Goal: Information Seeking & Learning: Learn about a topic

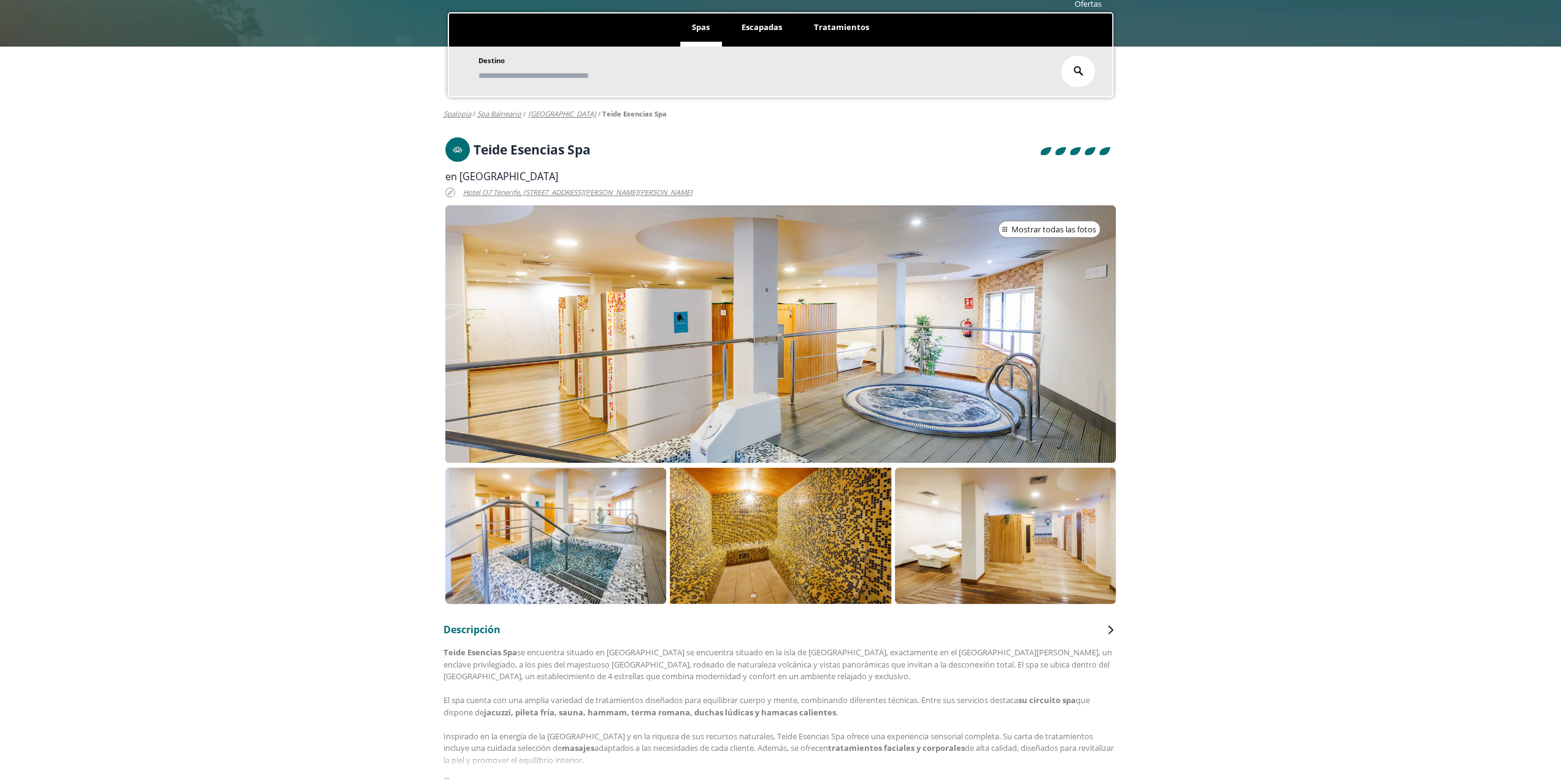
scroll to position [123, 0]
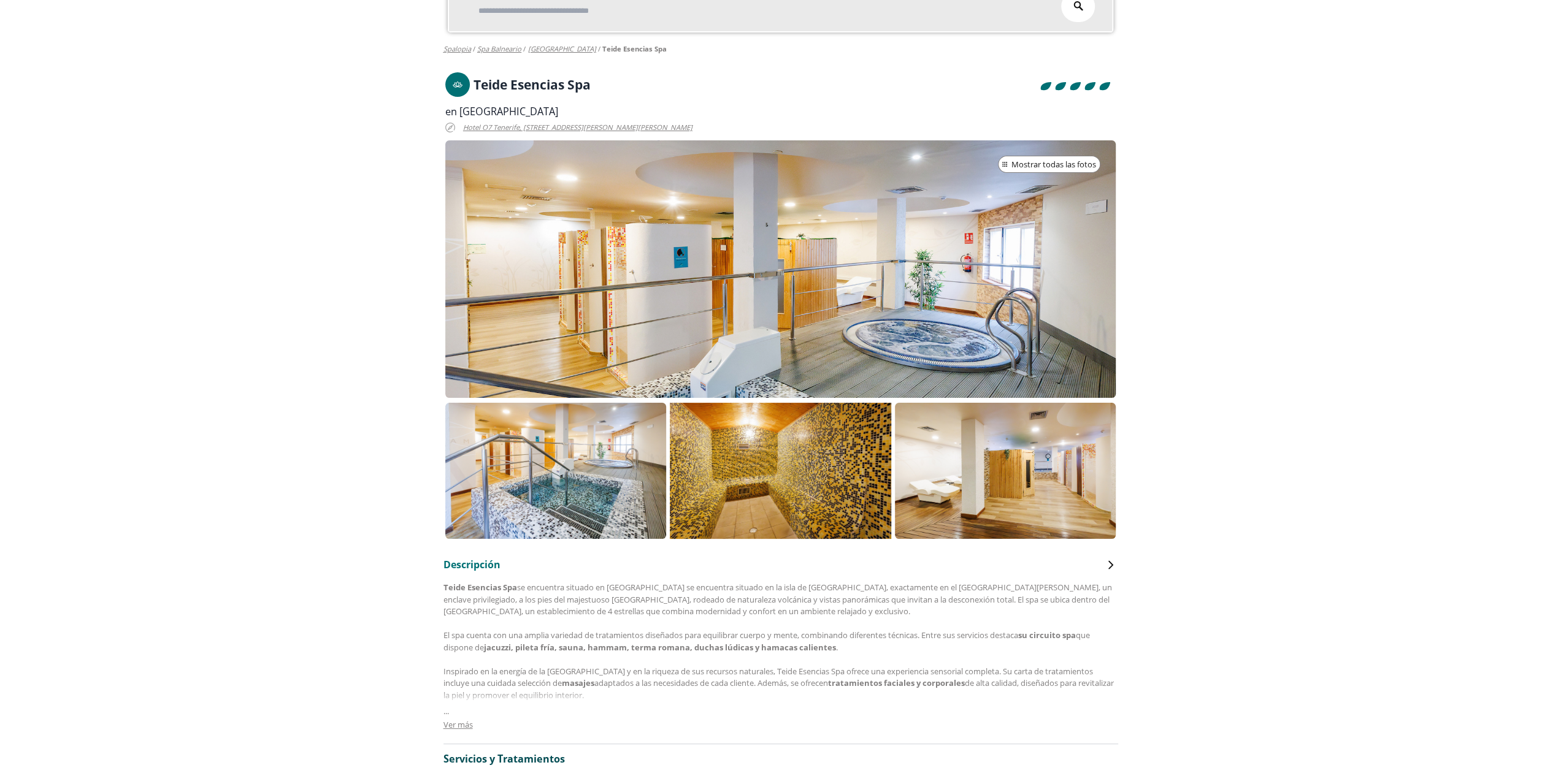
click at [1110, 562] on icon at bounding box center [1111, 565] width 5 height 9
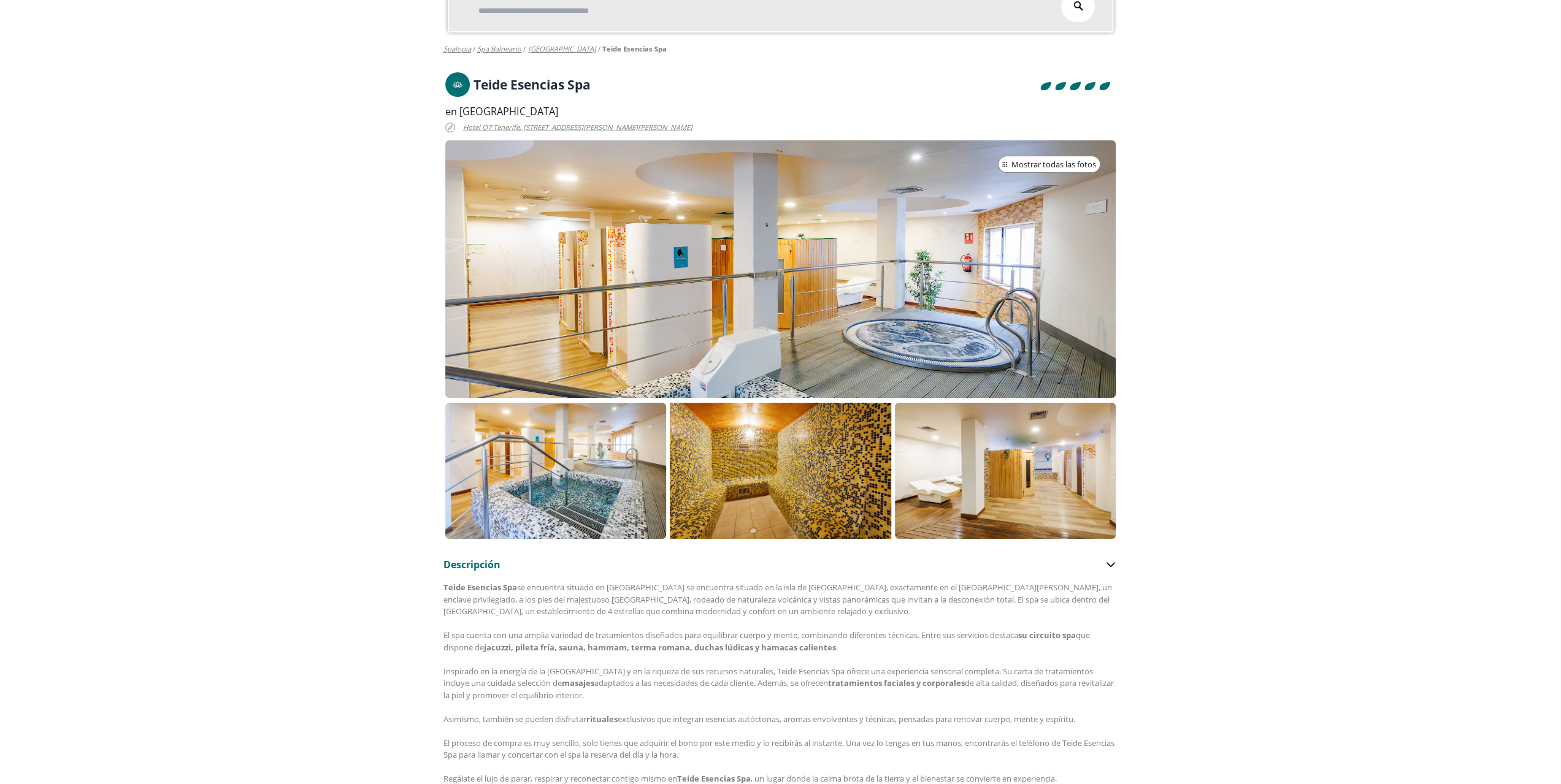
click at [1110, 564] on icon at bounding box center [1111, 564] width 10 height 14
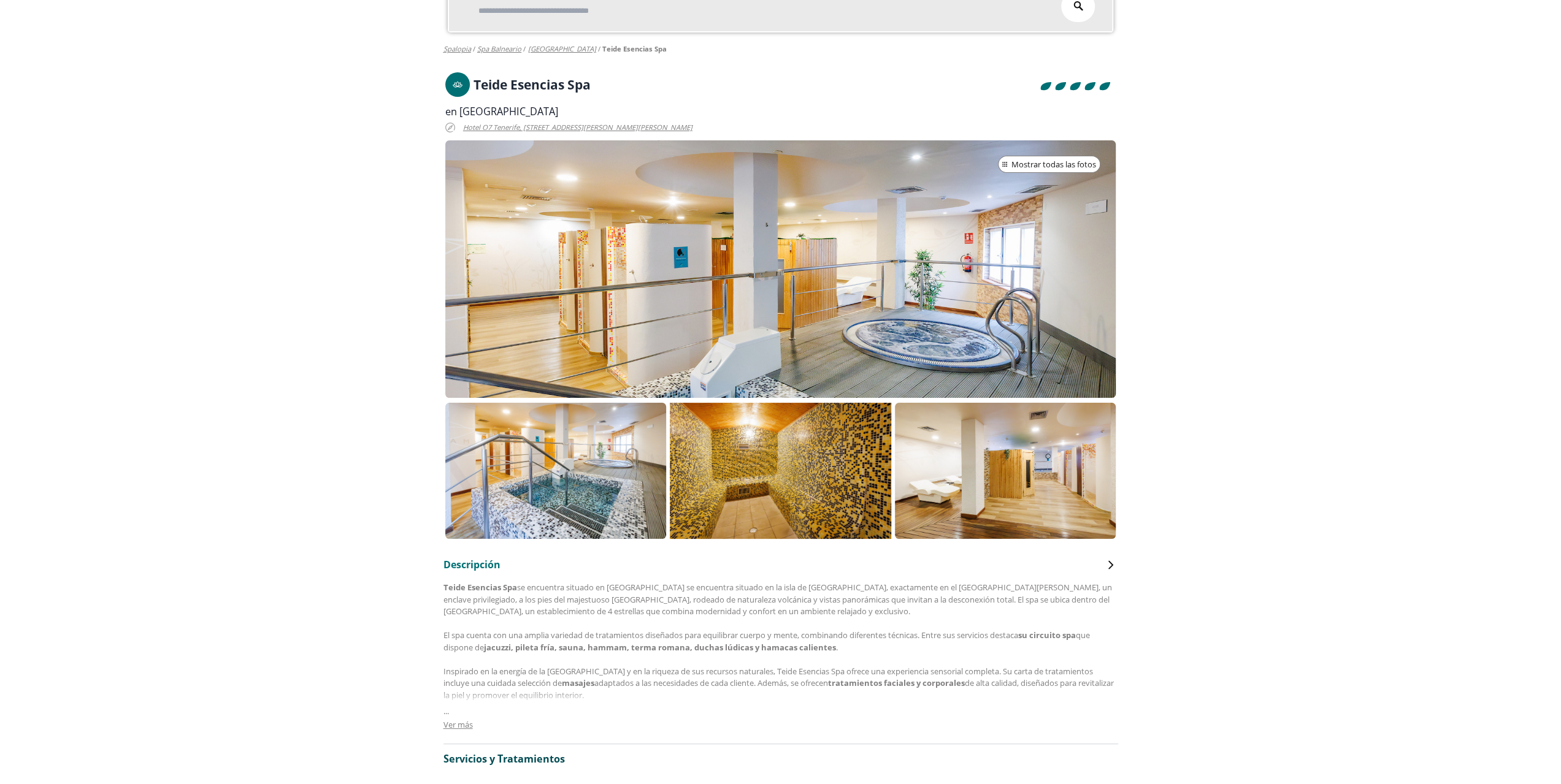
click at [609, 164] on div at bounding box center [780, 269] width 671 height 257
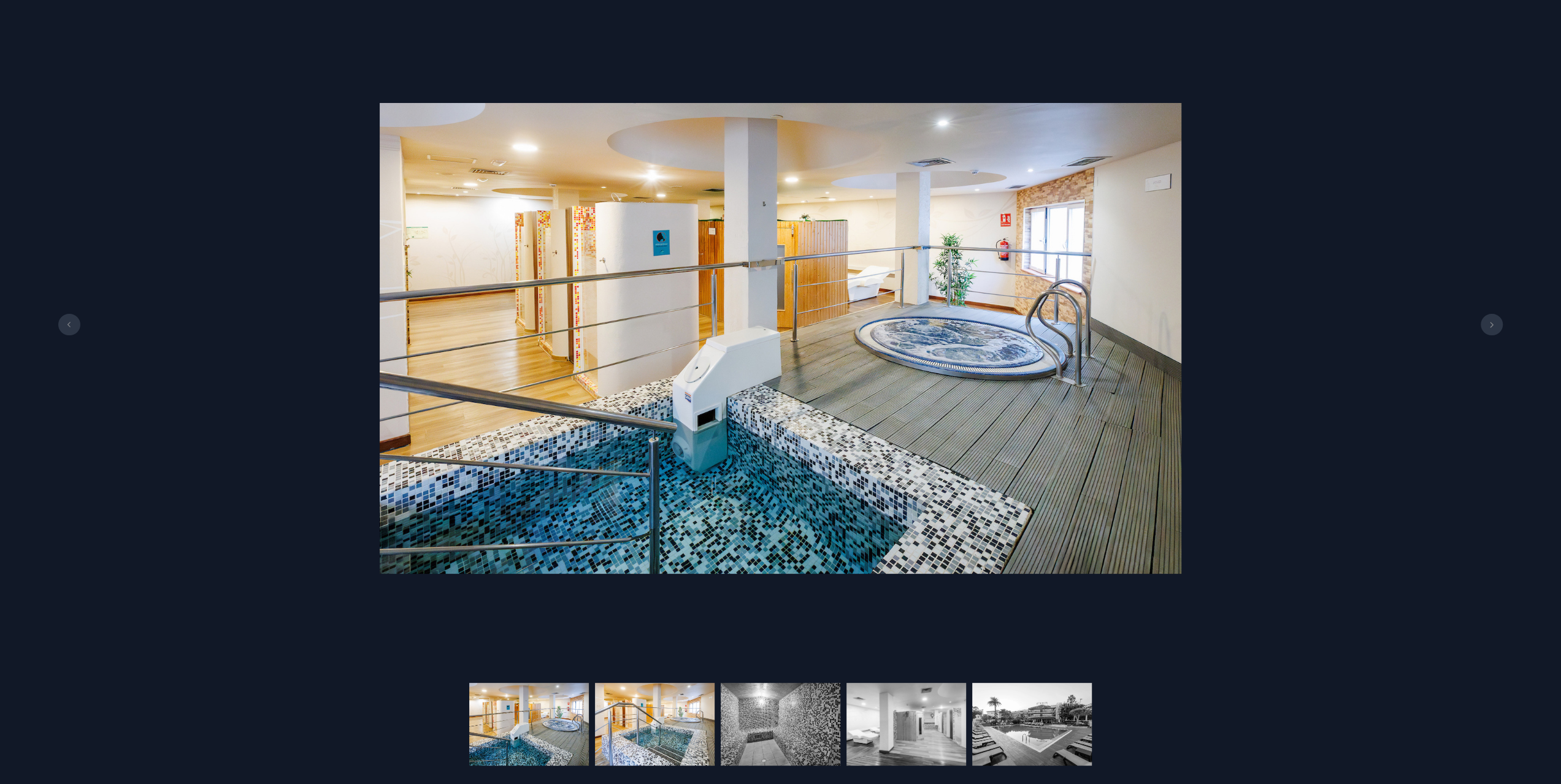
click at [639, 718] on img at bounding box center [655, 725] width 120 height 83
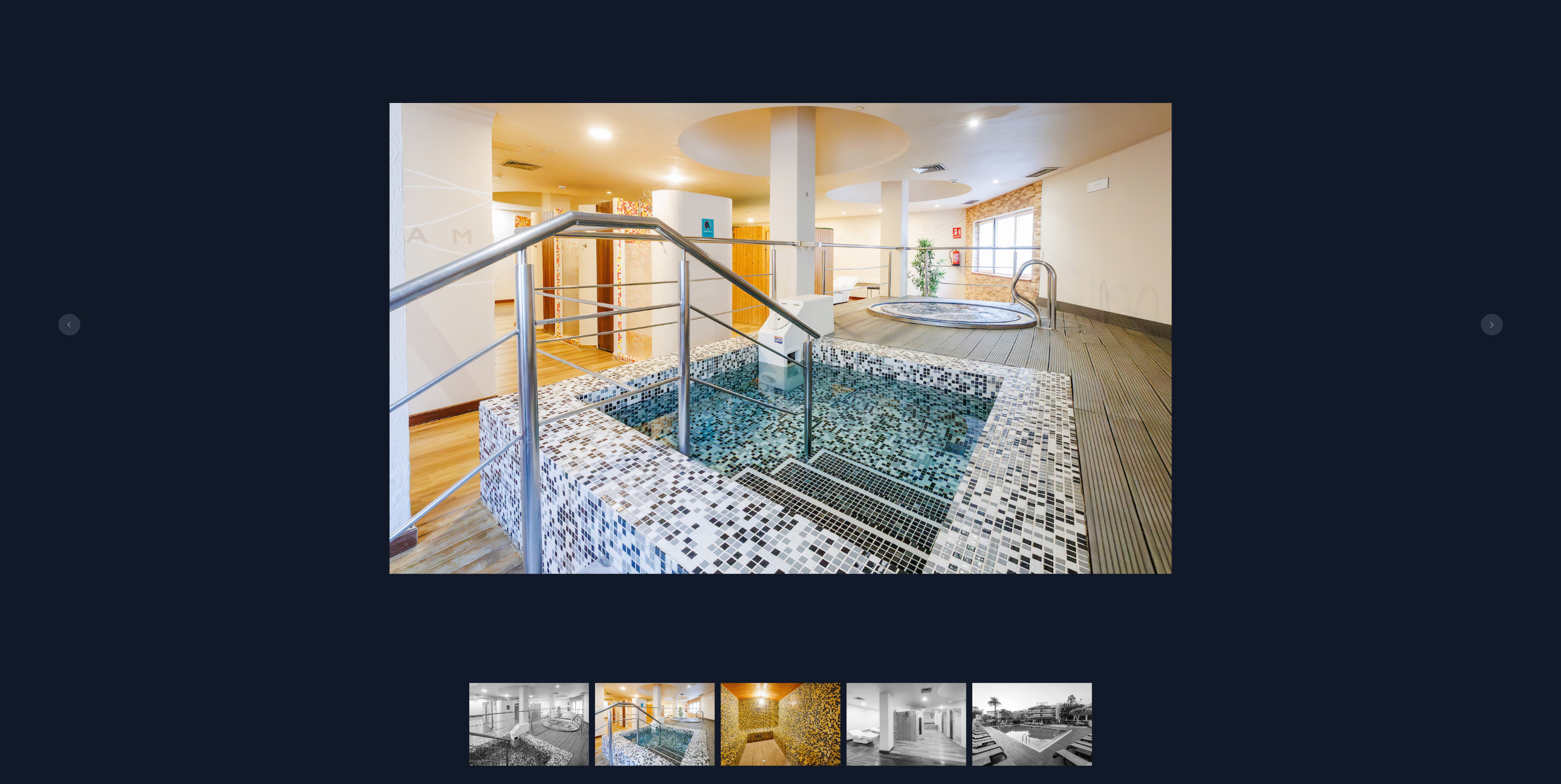
click at [801, 739] on img at bounding box center [780, 725] width 120 height 83
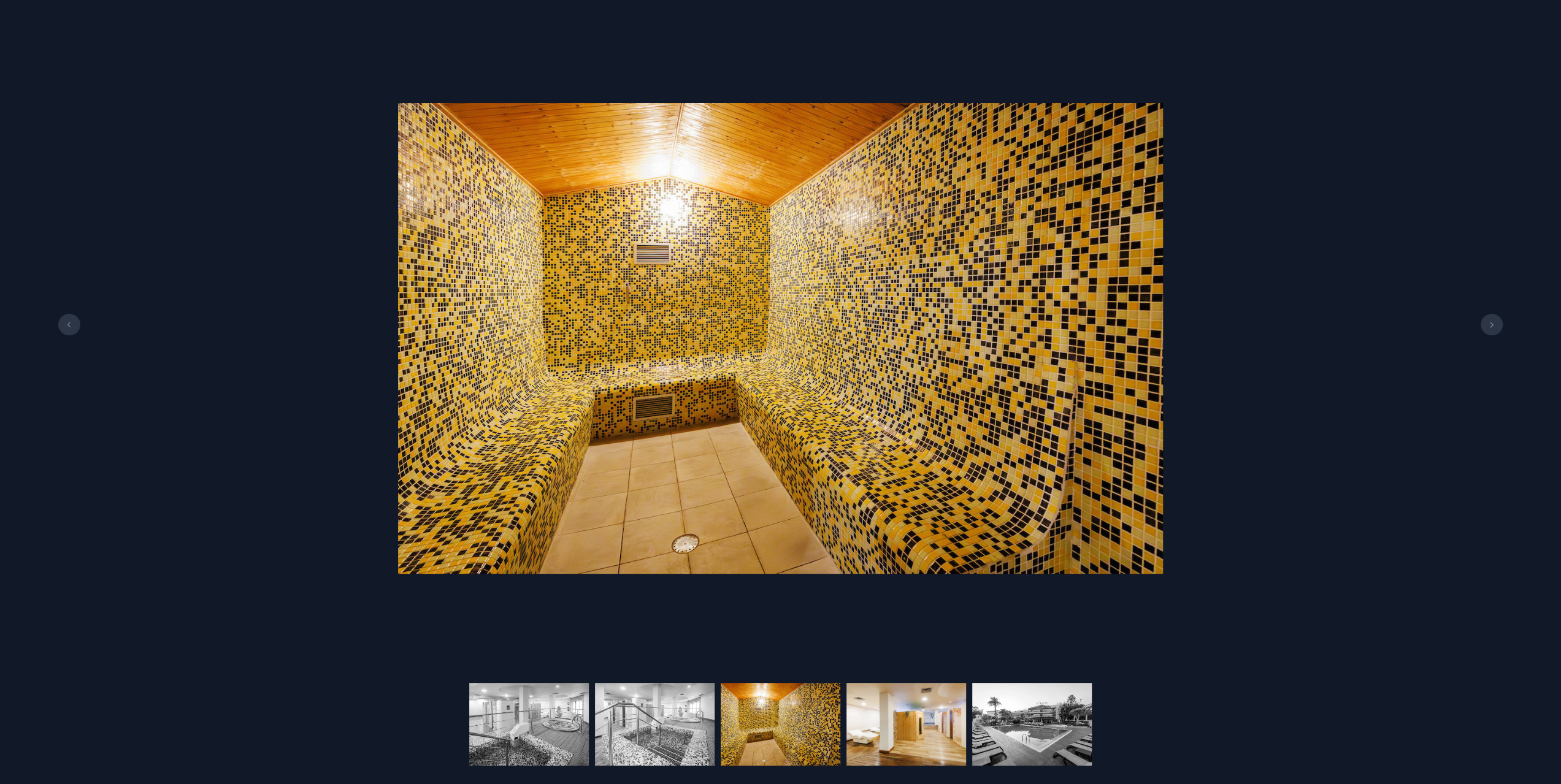
click at [890, 737] on img at bounding box center [906, 725] width 120 height 83
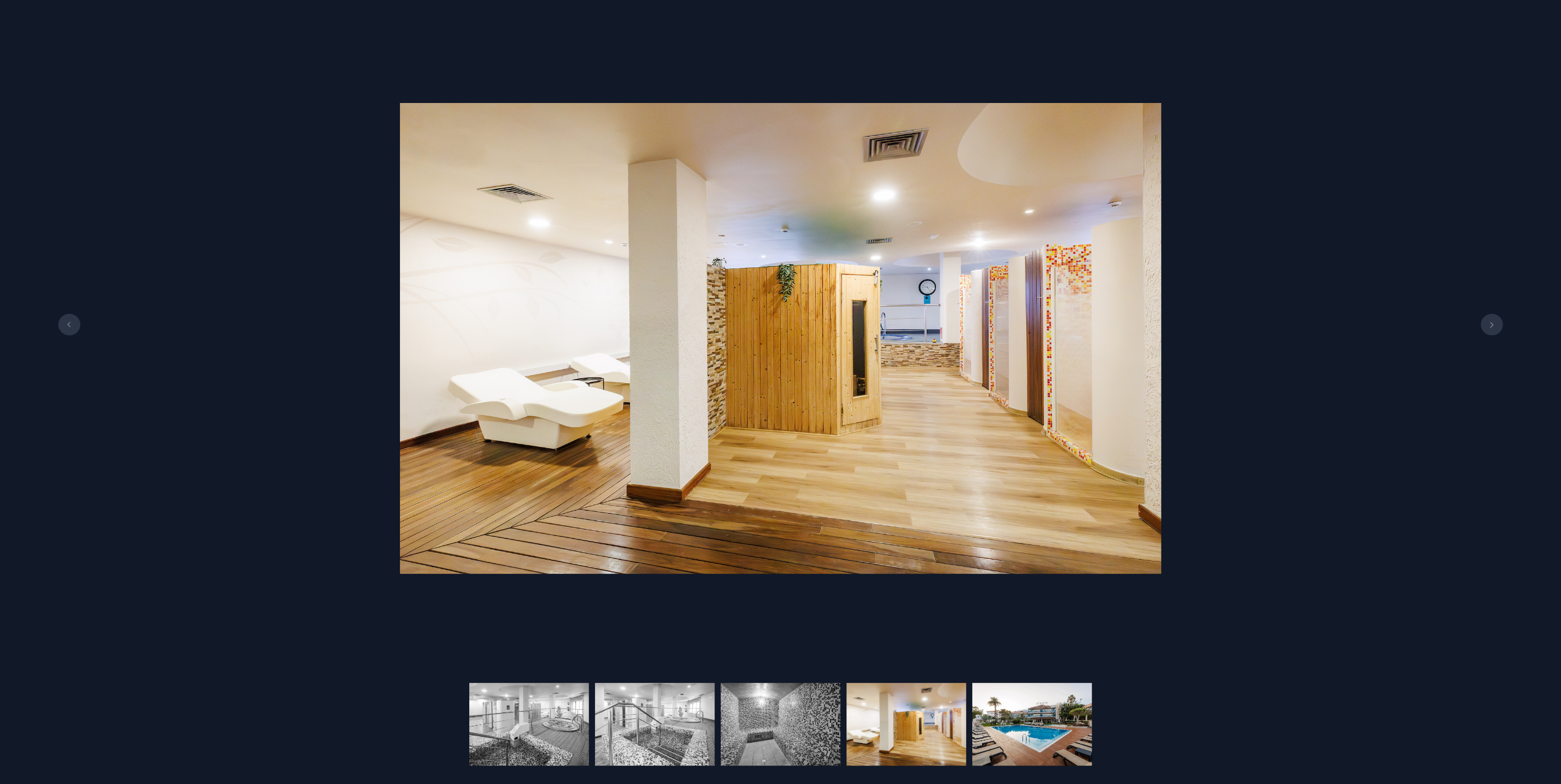
click at [1069, 763] on img at bounding box center [1032, 725] width 120 height 83
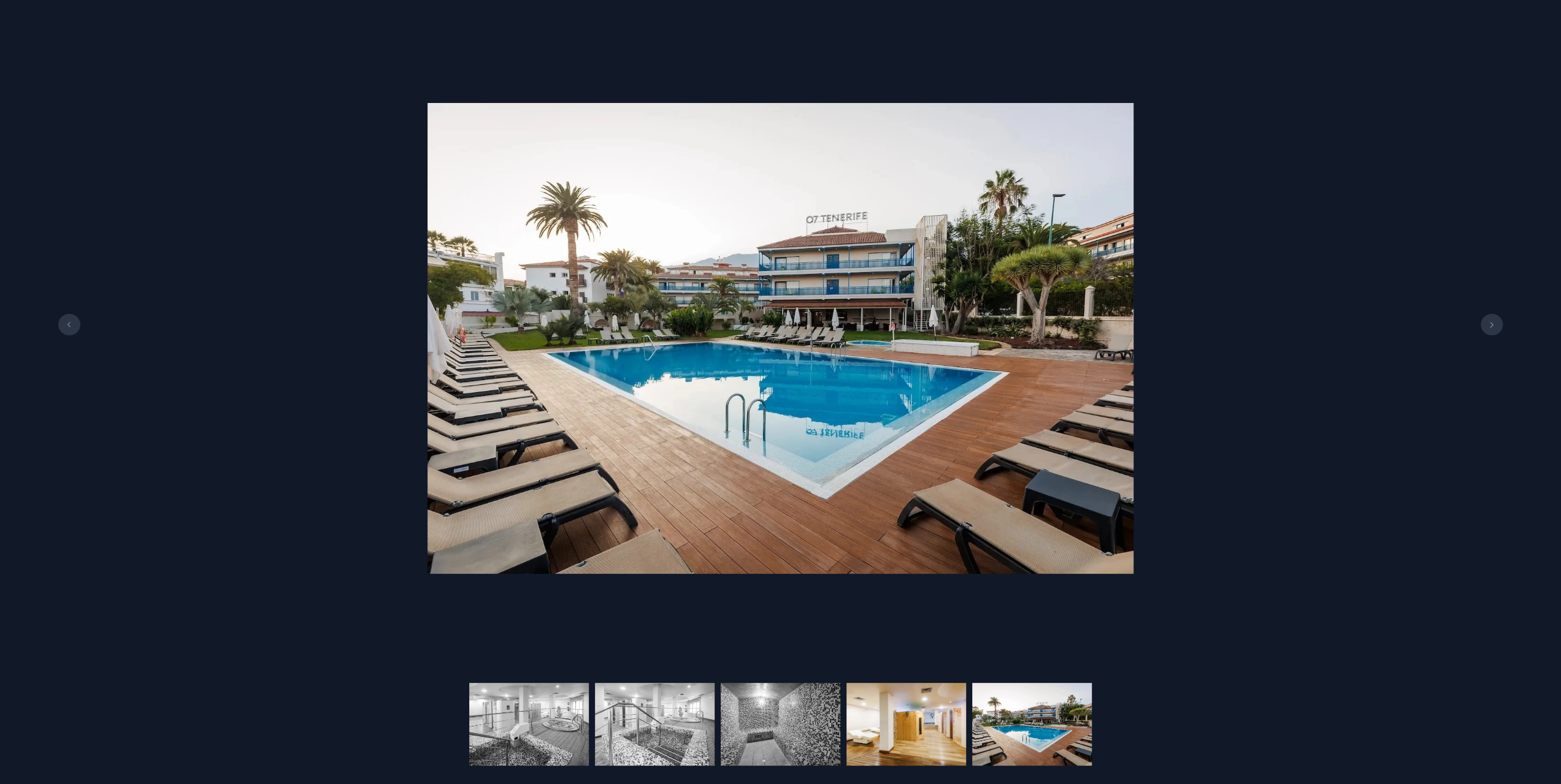
click at [911, 745] on img at bounding box center [906, 725] width 120 height 83
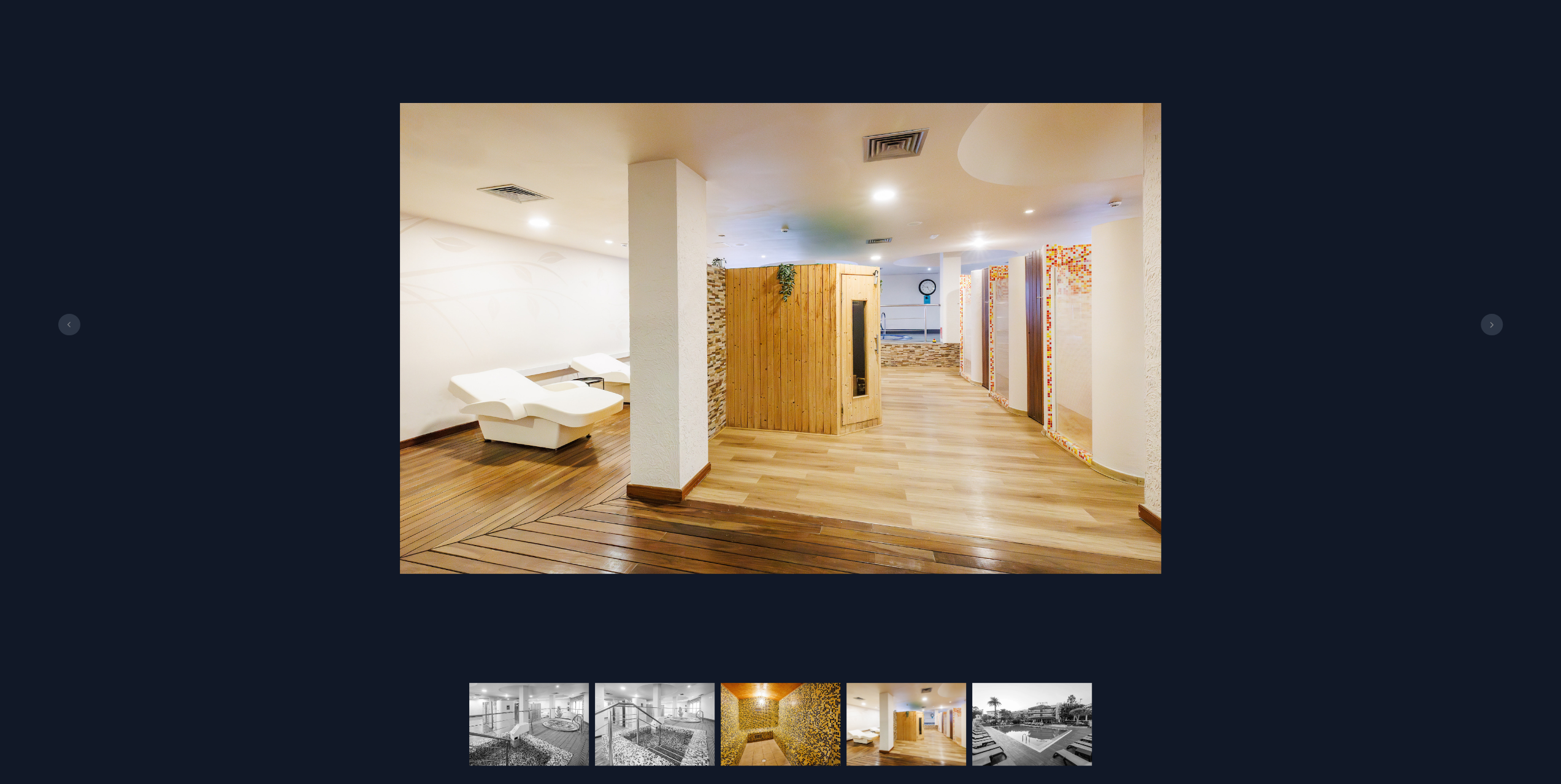
click at [799, 749] on img at bounding box center [780, 725] width 120 height 83
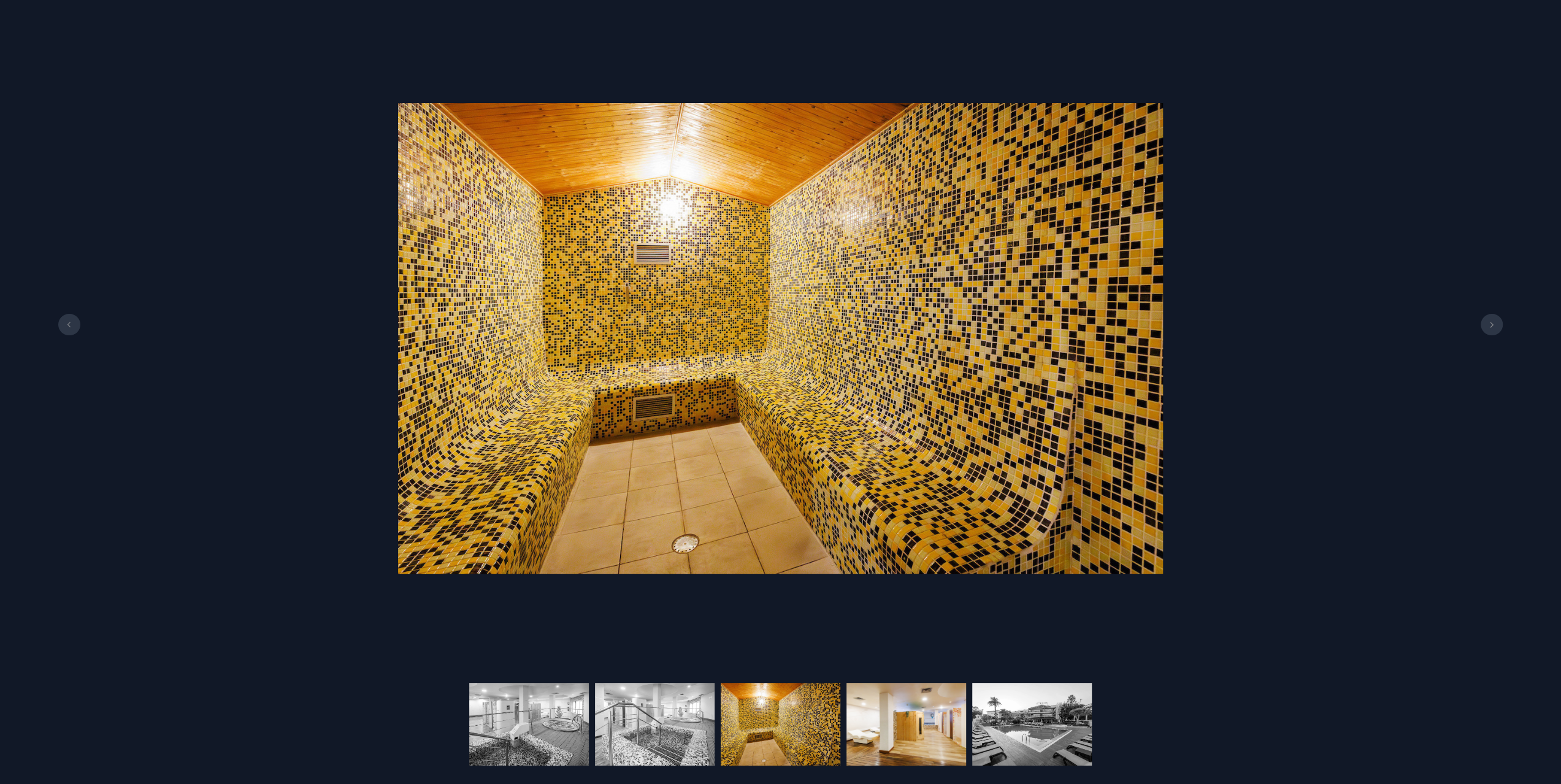
click at [925, 742] on img at bounding box center [906, 725] width 120 height 83
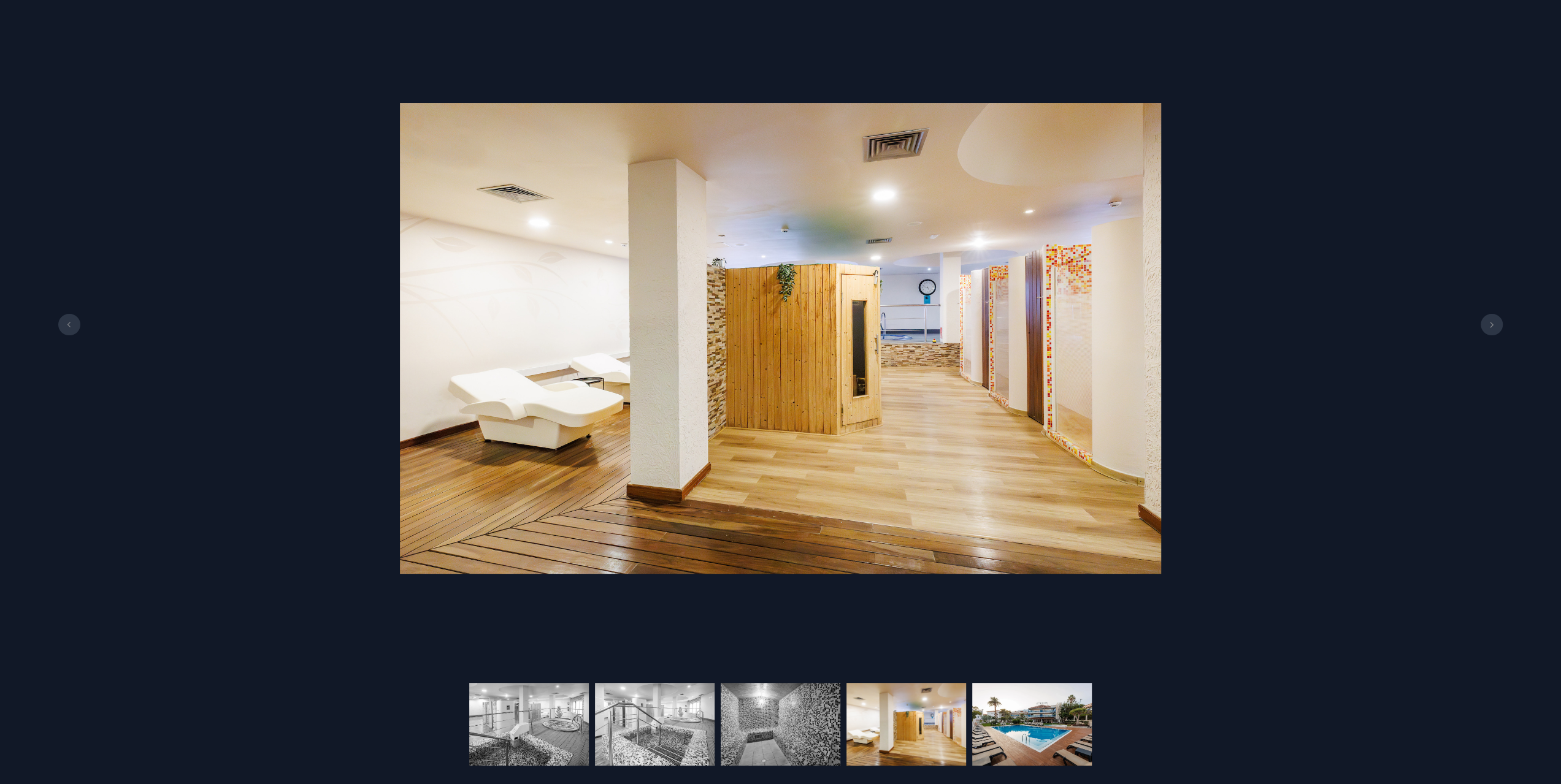
click at [1063, 739] on img at bounding box center [1032, 725] width 120 height 83
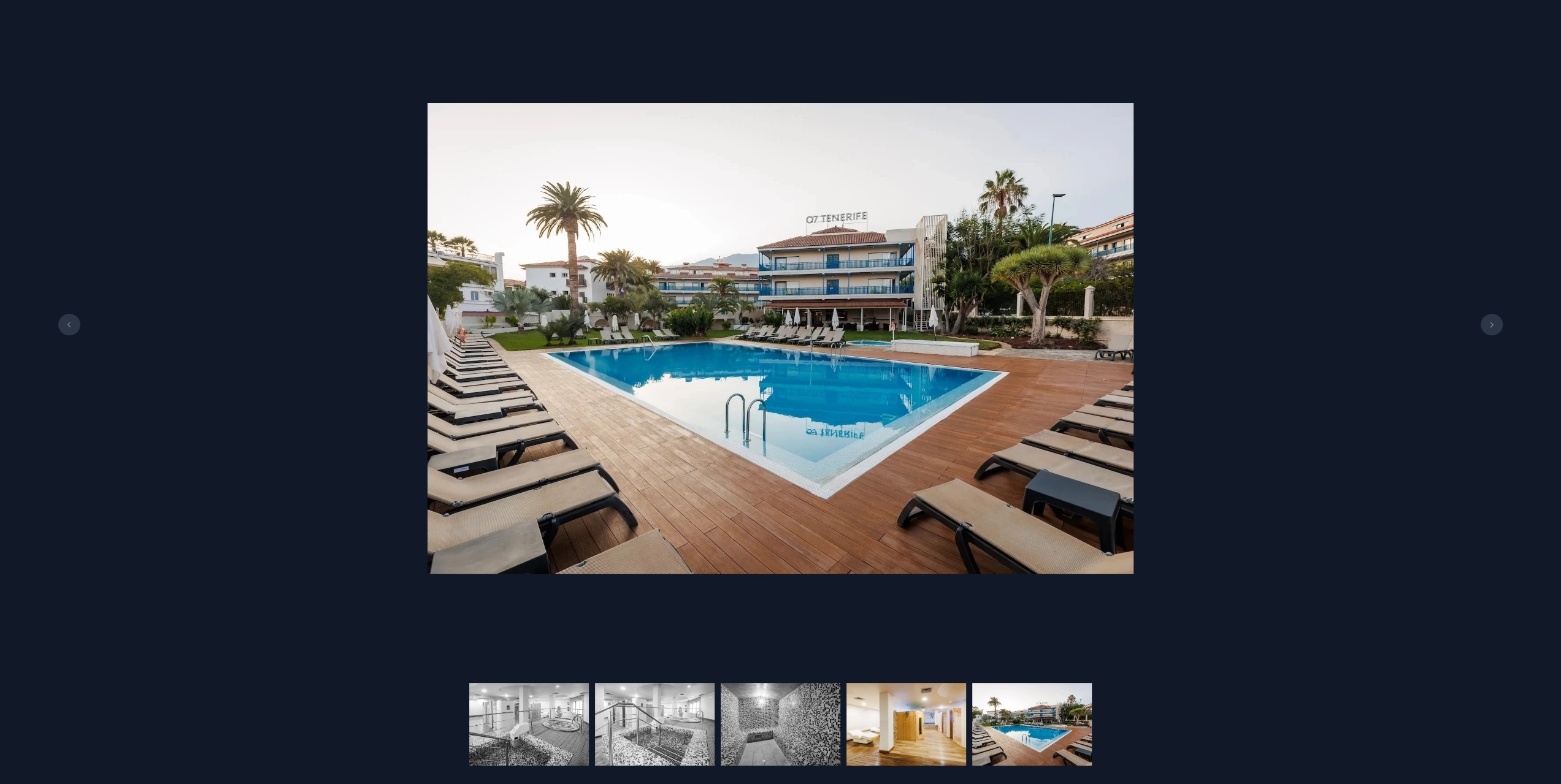
click at [871, 734] on img at bounding box center [906, 725] width 120 height 83
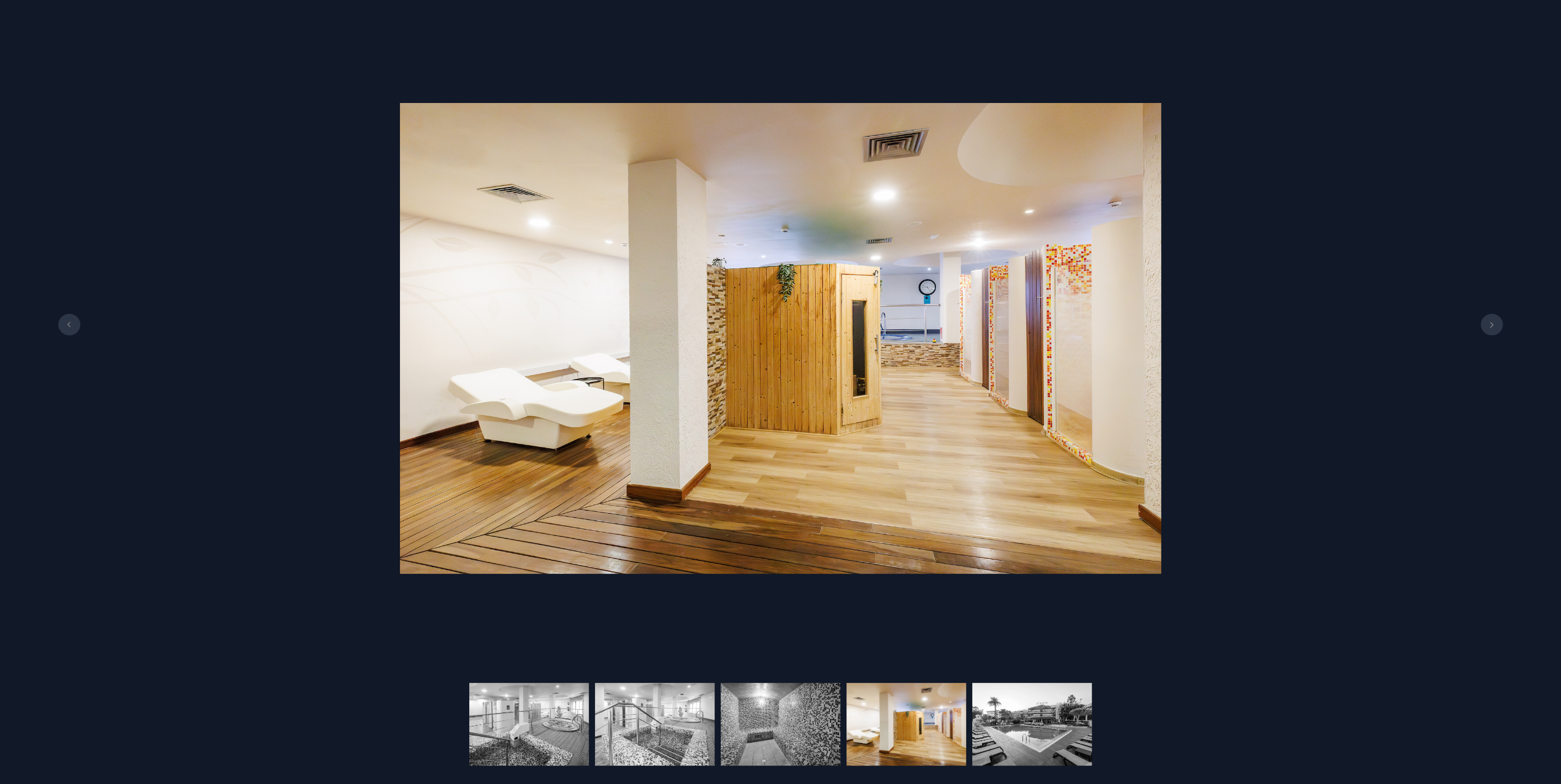
click at [717, 729] on div at bounding box center [780, 725] width 623 height 83
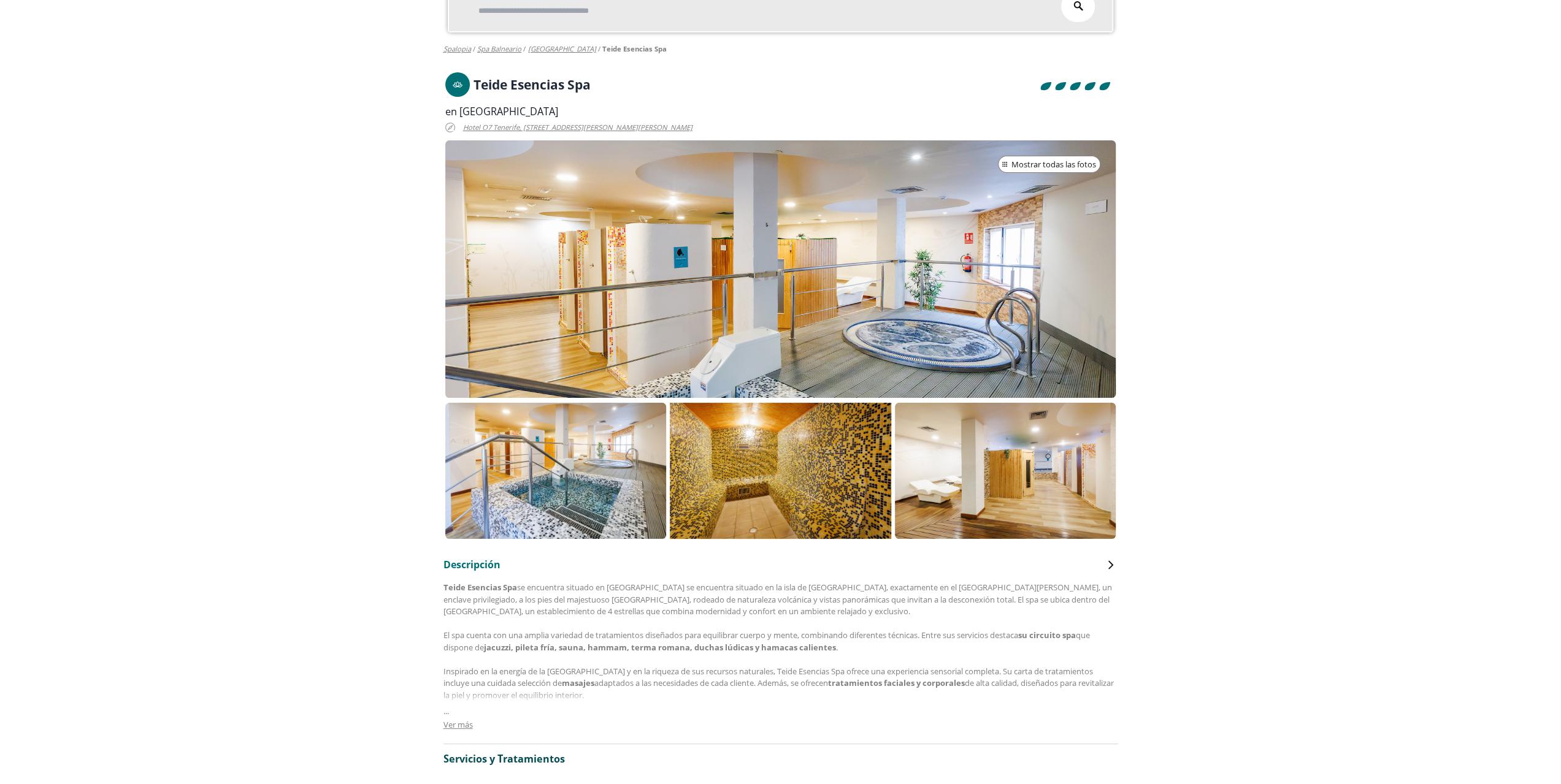
click at [611, 725] on img at bounding box center [655, 732] width 120 height 83
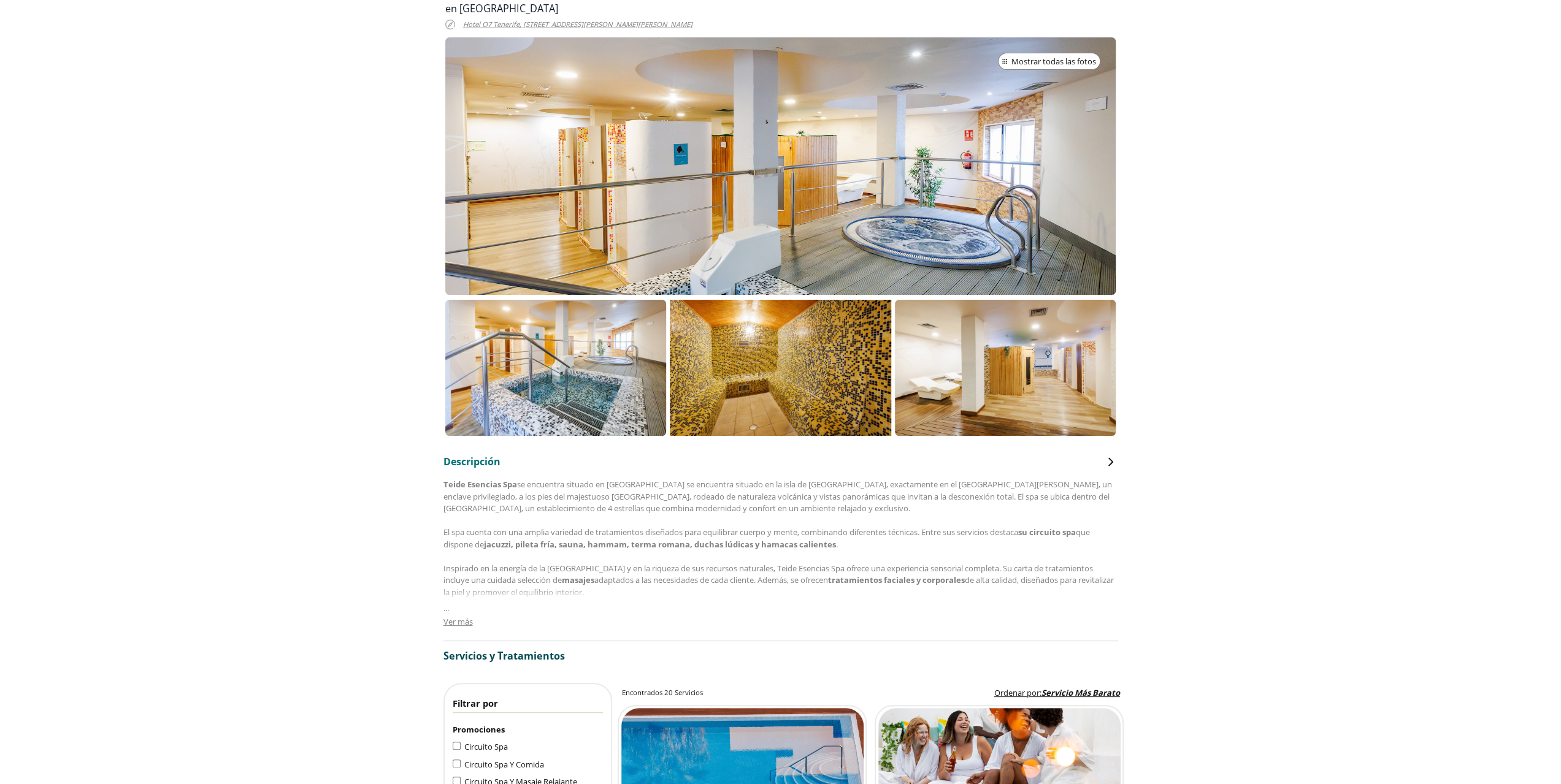
scroll to position [61, 0]
